Goal: Information Seeking & Learning: Learn about a topic

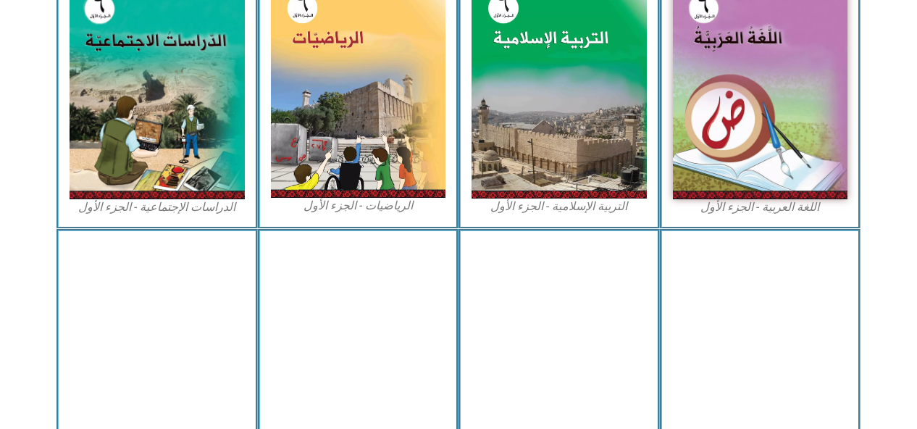
scroll to position [482, 0]
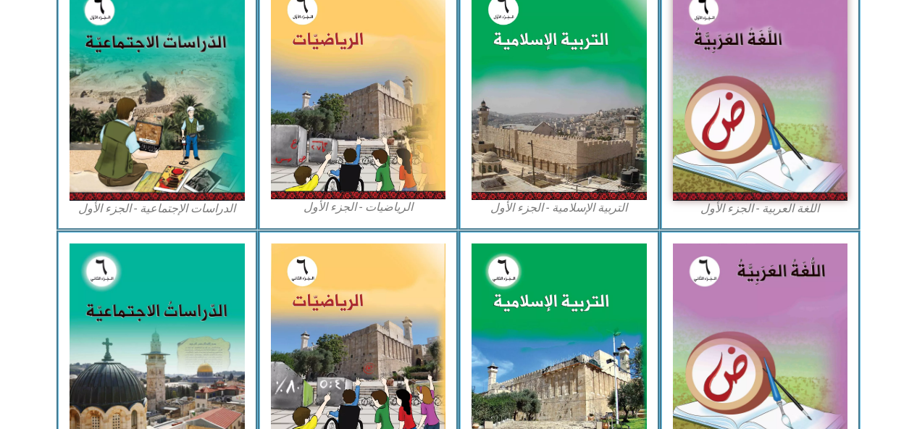
click at [206, 119] on img at bounding box center [157, 91] width 175 height 219
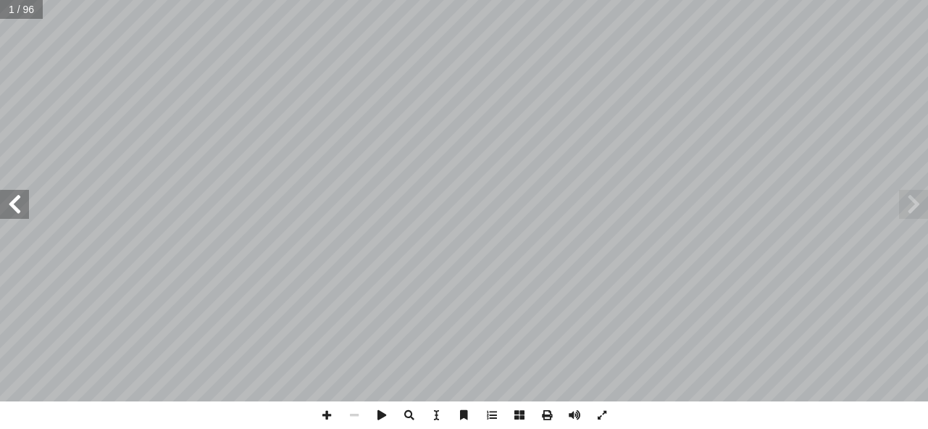
click at [12, 15] on input "text" at bounding box center [21, 9] width 43 height 19
type input "**"
click at [16, 207] on span at bounding box center [14, 204] width 29 height 29
click at [17, 203] on span at bounding box center [14, 204] width 29 height 29
